Goal: Information Seeking & Learning: Learn about a topic

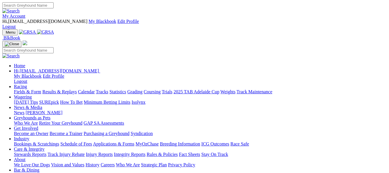
click at [27, 84] on link "Racing" at bounding box center [20, 86] width 13 height 5
drag, startPoint x: 0, startPoint y: 0, endPoint x: 93, endPoint y: 24, distance: 96.2
click at [27, 84] on link "Racing" at bounding box center [20, 86] width 13 height 5
click at [16, 89] on link "Fields & Form" at bounding box center [27, 91] width 27 height 5
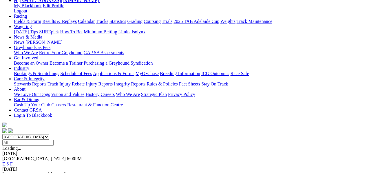
scroll to position [85, 0]
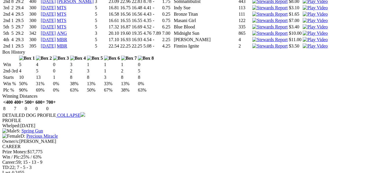
scroll to position [1568, 0]
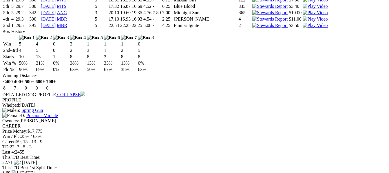
scroll to position [1522, 0]
